Goal: Information Seeking & Learning: Learn about a topic

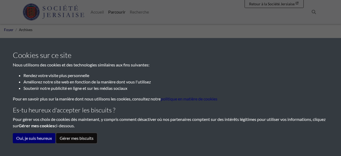
click at [81, 139] on button "Gérer mes biscuits" at bounding box center [76, 138] width 41 height 10
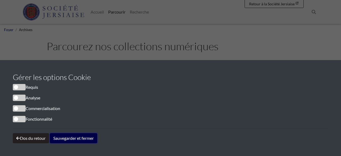
click at [80, 139] on button "Sauvegarder et fermer" at bounding box center [73, 138] width 47 height 10
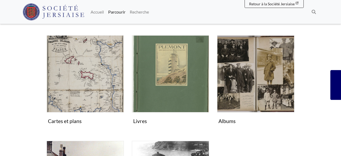
scroll to position [188, 0]
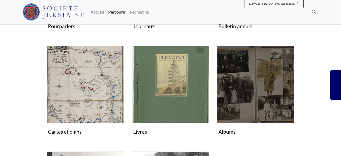
click at [239, 94] on img "Subcollection" at bounding box center [255, 84] width 77 height 77
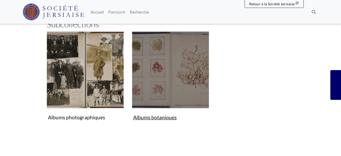
scroll to position [139, 0]
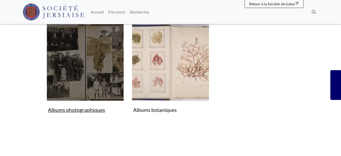
click at [80, 72] on img "Subcollection" at bounding box center [85, 62] width 77 height 77
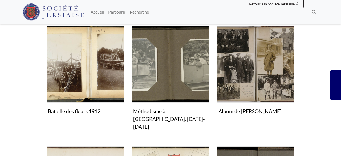
scroll to position [194, 0]
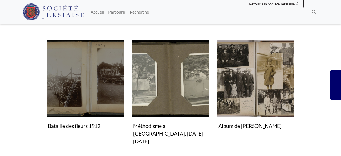
click at [115, 69] on img "Subcollection" at bounding box center [85, 78] width 77 height 77
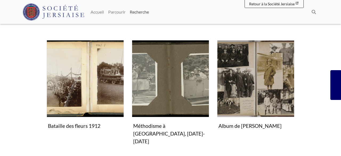
click at [136, 10] on link "Recherche" at bounding box center [139, 12] width 23 height 11
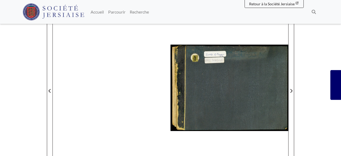
scroll to position [83, 0]
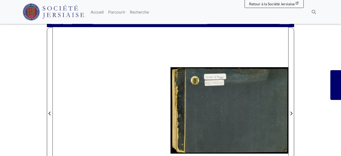
click at [202, 97] on div at bounding box center [229, 110] width 118 height 167
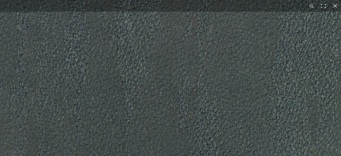
click at [167, 112] on img at bounding box center [171, 17] width 659 height 932
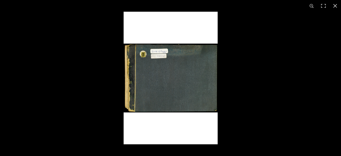
click at [174, 83] on img at bounding box center [171, 78] width 94 height 133
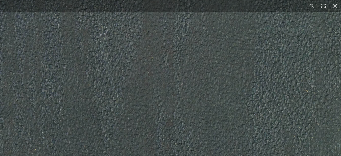
click at [174, 83] on img at bounding box center [147, 48] width 659 height 932
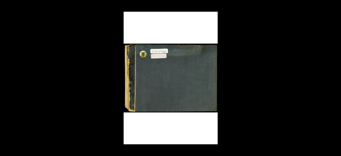
click at [312, 6] on button at bounding box center [312, 6] width 12 height 12
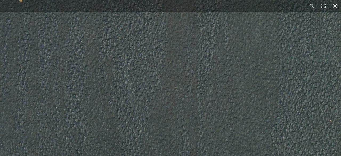
click at [337, 6] on button at bounding box center [335, 6] width 12 height 12
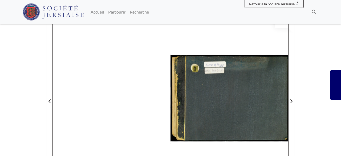
scroll to position [111, 0]
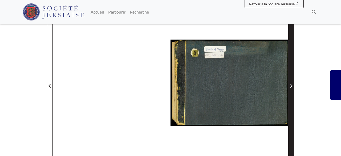
click at [290, 86] on icon "Page suivante" at bounding box center [291, 86] width 3 height 4
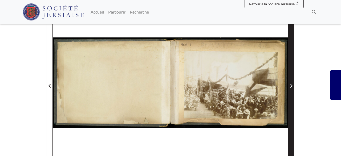
click at [290, 86] on icon "Page suivante" at bounding box center [291, 86] width 3 height 4
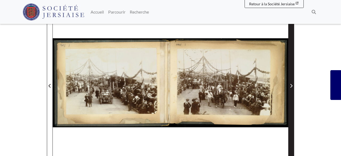
click at [290, 86] on icon "Page suivante" at bounding box center [291, 86] width 3 height 4
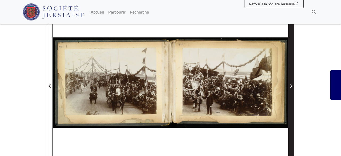
click at [290, 86] on icon "Page suivante" at bounding box center [291, 86] width 3 height 4
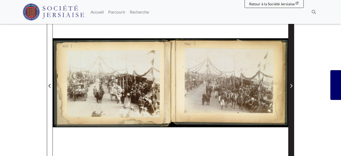
click at [290, 86] on icon "Page suivante" at bounding box center [291, 86] width 3 height 4
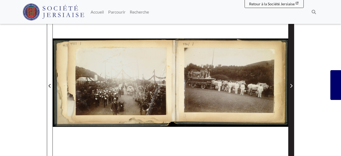
click at [290, 86] on icon "Page suivante" at bounding box center [291, 86] width 3 height 4
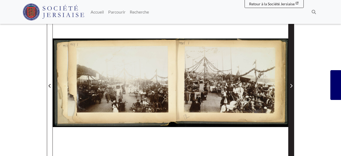
click at [290, 86] on icon "Page suivante" at bounding box center [291, 86] width 3 height 4
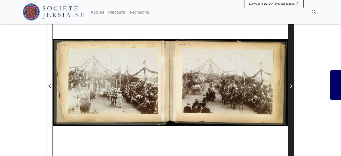
click at [290, 86] on icon "Page suivante" at bounding box center [291, 86] width 3 height 4
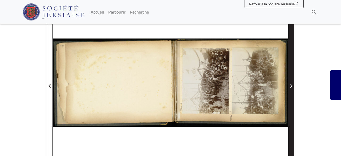
click at [290, 86] on icon "Page suivante" at bounding box center [291, 86] width 3 height 4
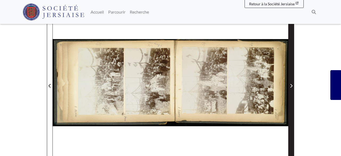
click at [290, 86] on icon "Page suivante" at bounding box center [291, 86] width 3 height 4
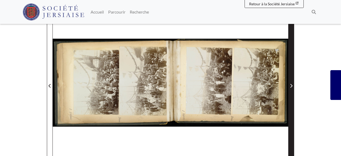
click at [290, 86] on icon "Page suivante" at bounding box center [291, 86] width 3 height 4
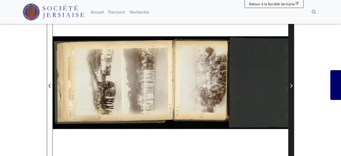
click at [290, 86] on icon "Page suivante" at bounding box center [291, 86] width 3 height 4
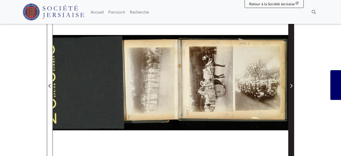
click at [290, 86] on icon "Page suivante" at bounding box center [291, 86] width 3 height 4
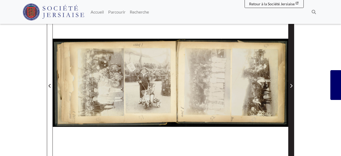
click at [290, 86] on icon "Page suivante" at bounding box center [291, 86] width 3 height 4
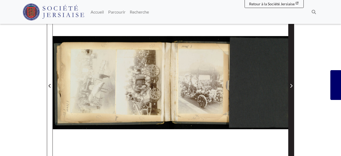
click at [290, 86] on icon "Page suivante" at bounding box center [291, 86] width 3 height 4
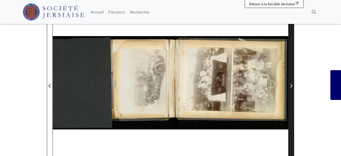
click at [290, 86] on icon "Page suivante" at bounding box center [291, 86] width 3 height 4
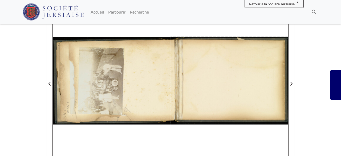
scroll to position [139, 0]
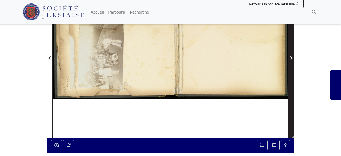
click at [291, 60] on span "Page suivante" at bounding box center [290, 58] width 5 height 6
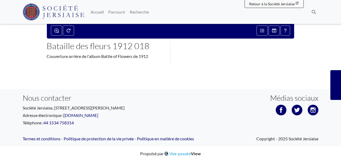
scroll to position [257, 0]
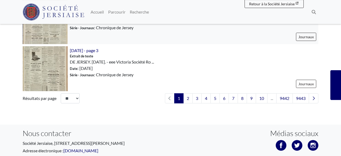
scroll to position [831, 0]
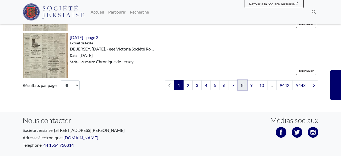
click at [242, 86] on link "8" at bounding box center [242, 85] width 9 height 10
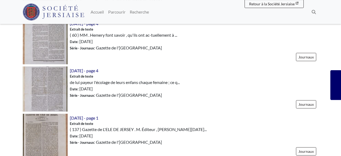
scroll to position [388, 0]
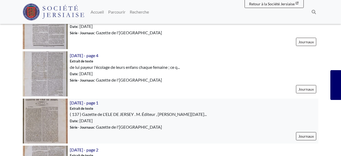
click at [47, 116] on img at bounding box center [45, 121] width 45 height 45
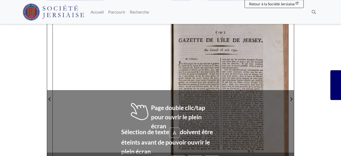
scroll to position [83, 0]
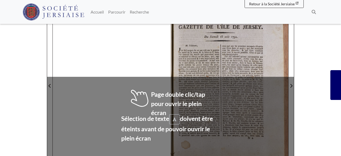
click at [133, 93] on div at bounding box center [171, 82] width 236 height 167
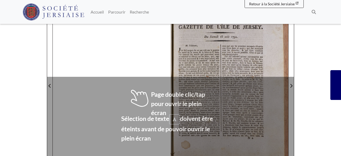
click at [133, 93] on div at bounding box center [171, 82] width 236 height 167
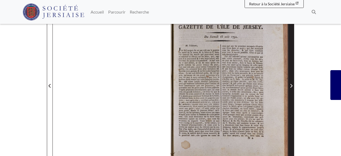
click at [292, 88] on icon "Page suivante" at bounding box center [291, 86] width 3 height 4
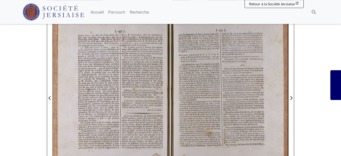
scroll to position [83, 0]
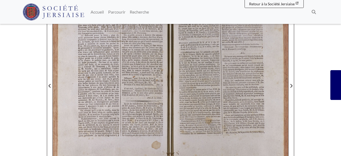
click at [210, 80] on div at bounding box center [229, 82] width 118 height 167
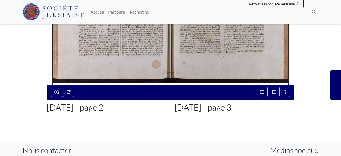
scroll to position [166, 0]
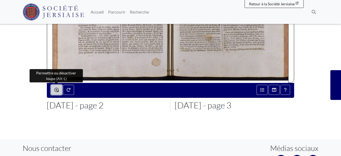
click at [55, 88] on button "Permettre ou désactiver loupe (Alt-L)" at bounding box center [56, 90] width 11 height 10
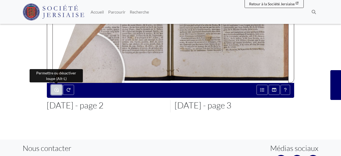
click at [55, 87] on button "Permettre ou désactiver loupe (Alt-L)" at bounding box center [56, 90] width 11 height 10
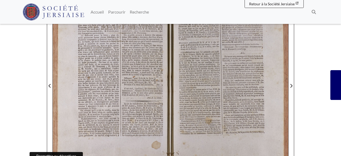
scroll to position [55, 0]
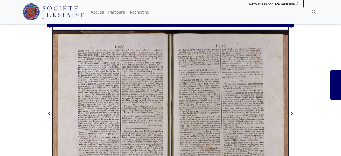
click at [186, 72] on div at bounding box center [229, 110] width 118 height 167
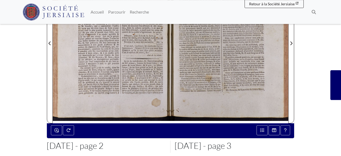
scroll to position [139, 0]
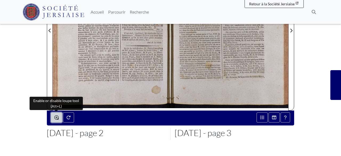
click at [58, 116] on icon "Permettre ou désactiver loupe (Alt-L)" at bounding box center [56, 118] width 4 height 4
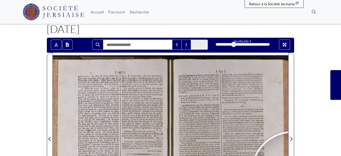
scroll to position [28, 0]
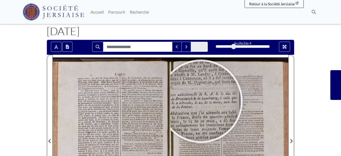
click at [201, 101] on div at bounding box center [201, 102] width 80 height 80
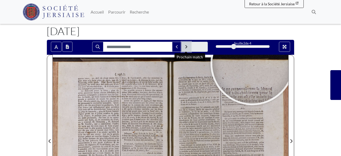
click at [187, 46] on icon "Match suivant" at bounding box center [186, 47] width 3 height 4
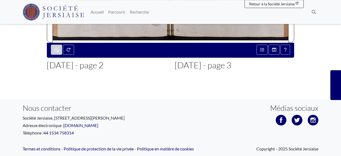
scroll to position [221, 0]
